Goal: Obtain resource: Download file/media

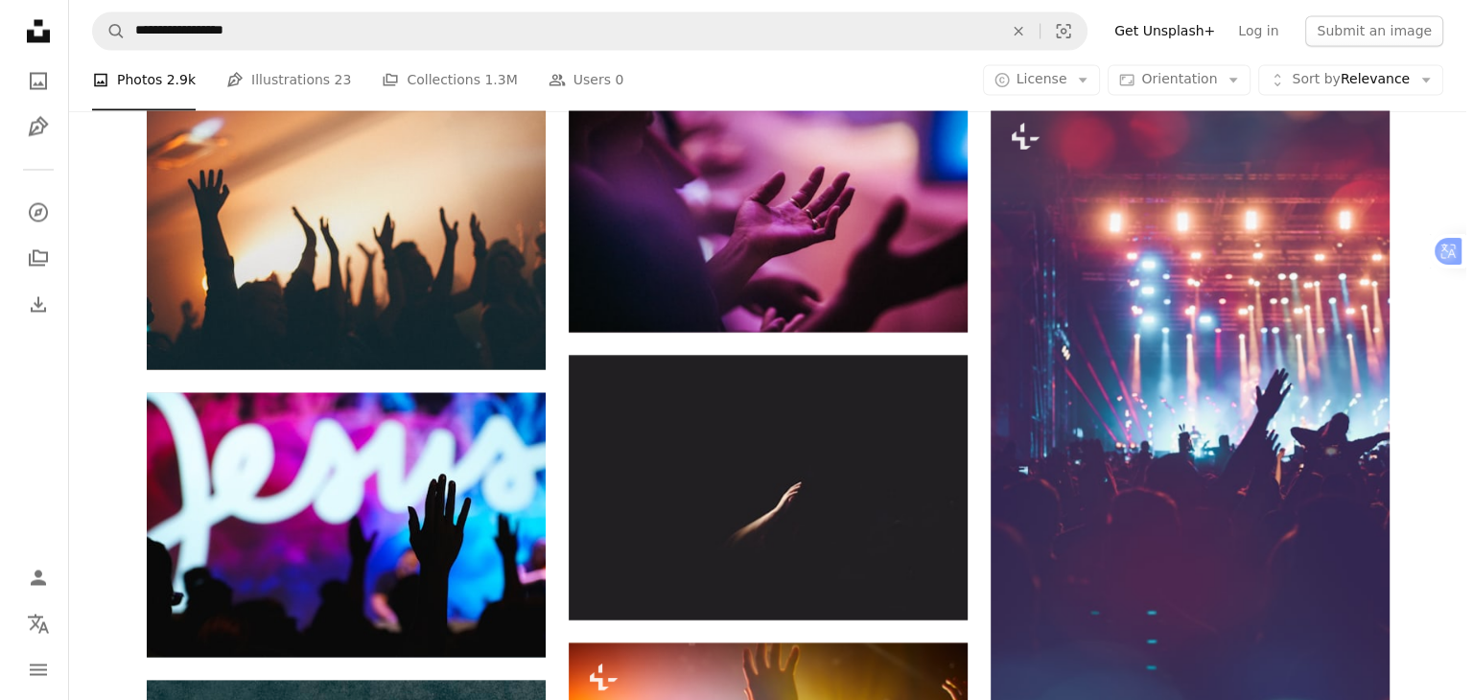
scroll to position [3548, 0]
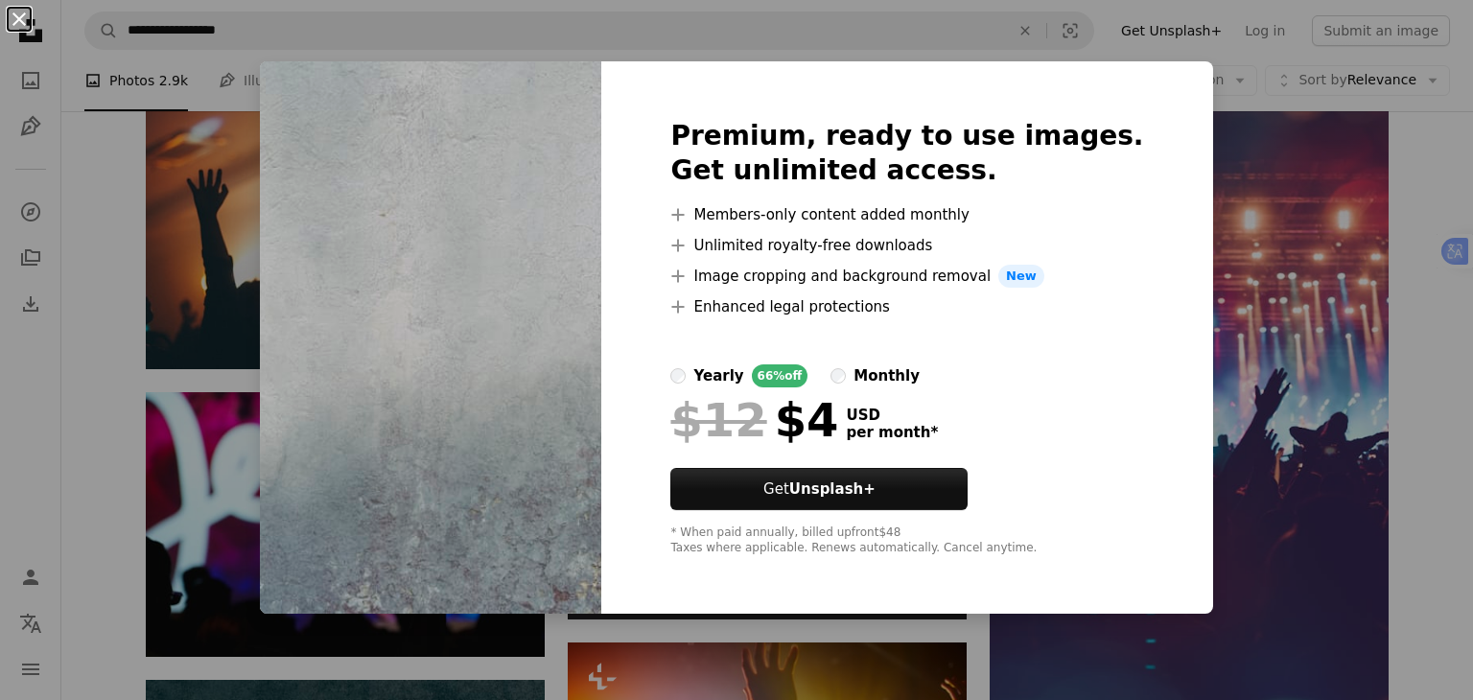
click at [12, 14] on button "An X shape" at bounding box center [19, 19] width 23 height 23
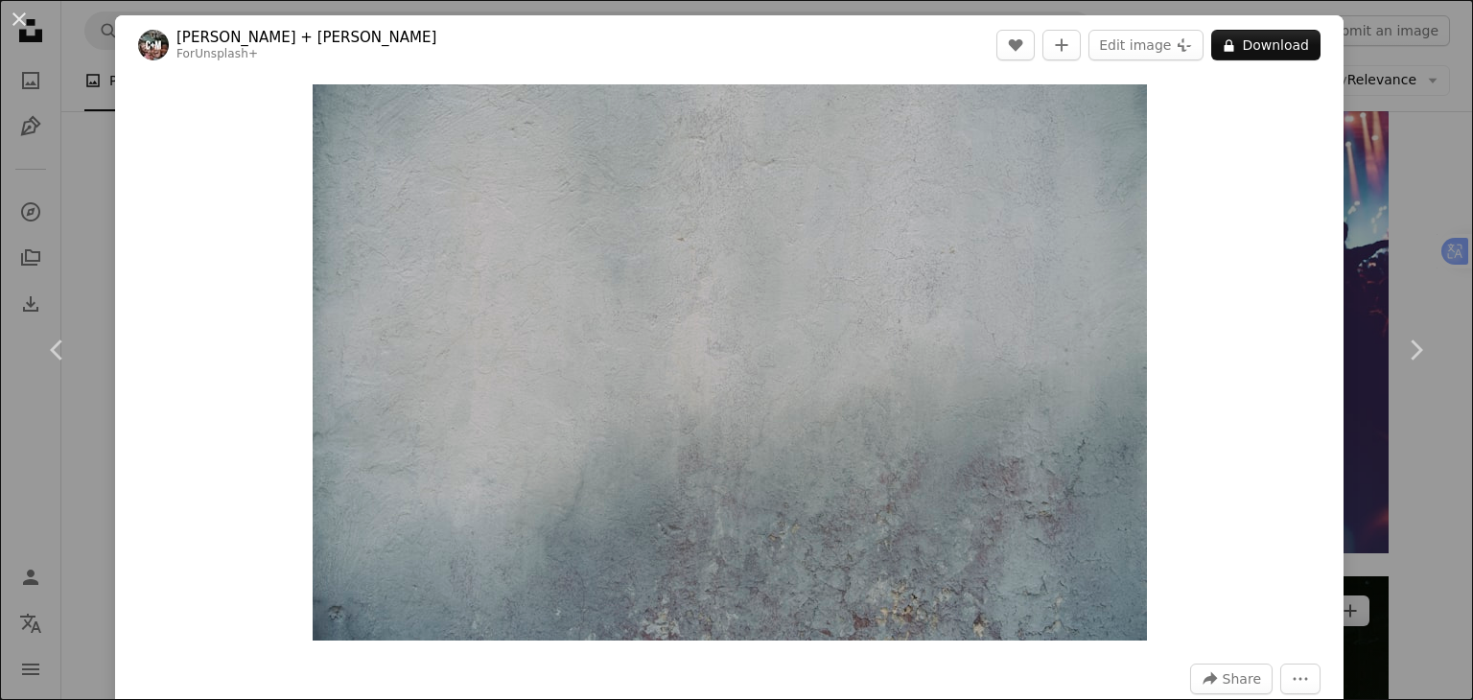
drag, startPoint x: 1392, startPoint y: 196, endPoint x: 1354, endPoint y: 200, distance: 38.7
click at [1392, 196] on div "An X shape Chevron left Chevron right [PERSON_NAME] + [PERSON_NAME] For Unsplas…" at bounding box center [736, 350] width 1473 height 700
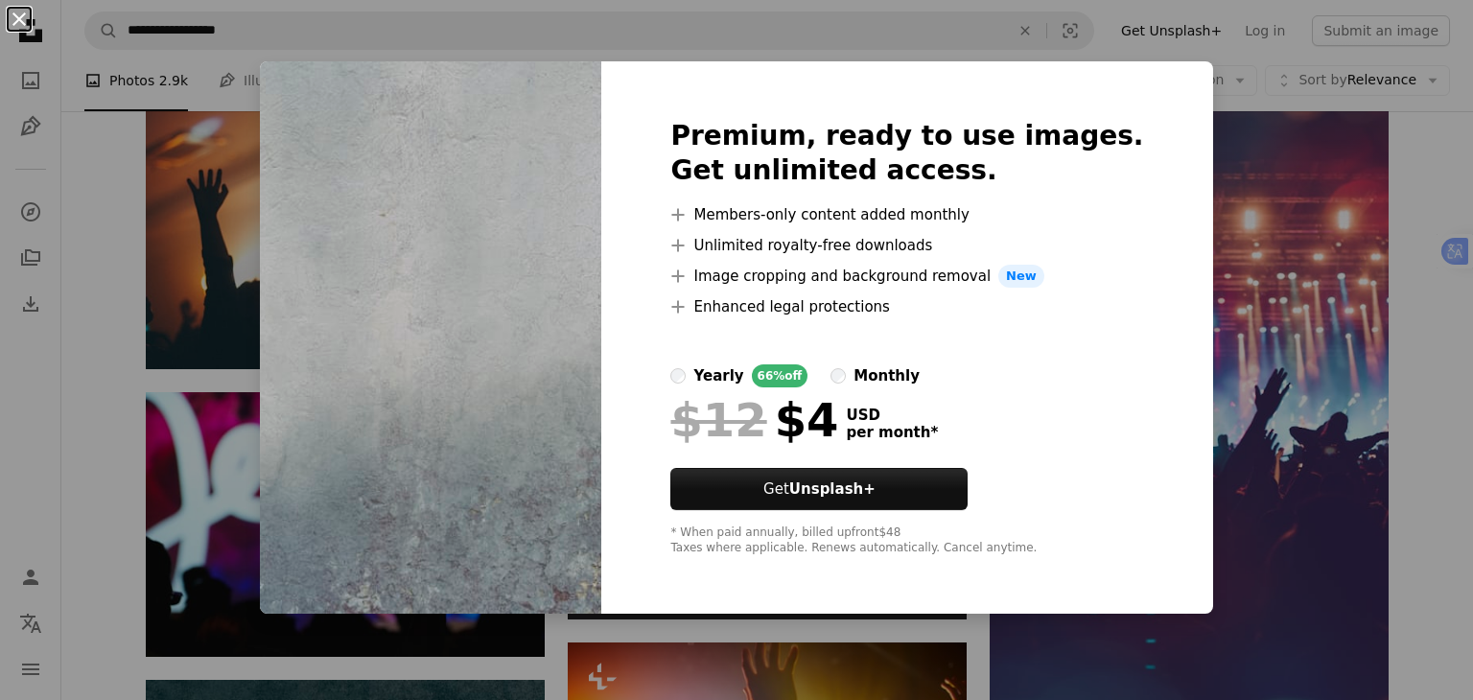
click at [17, 15] on button "An X shape" at bounding box center [19, 19] width 23 height 23
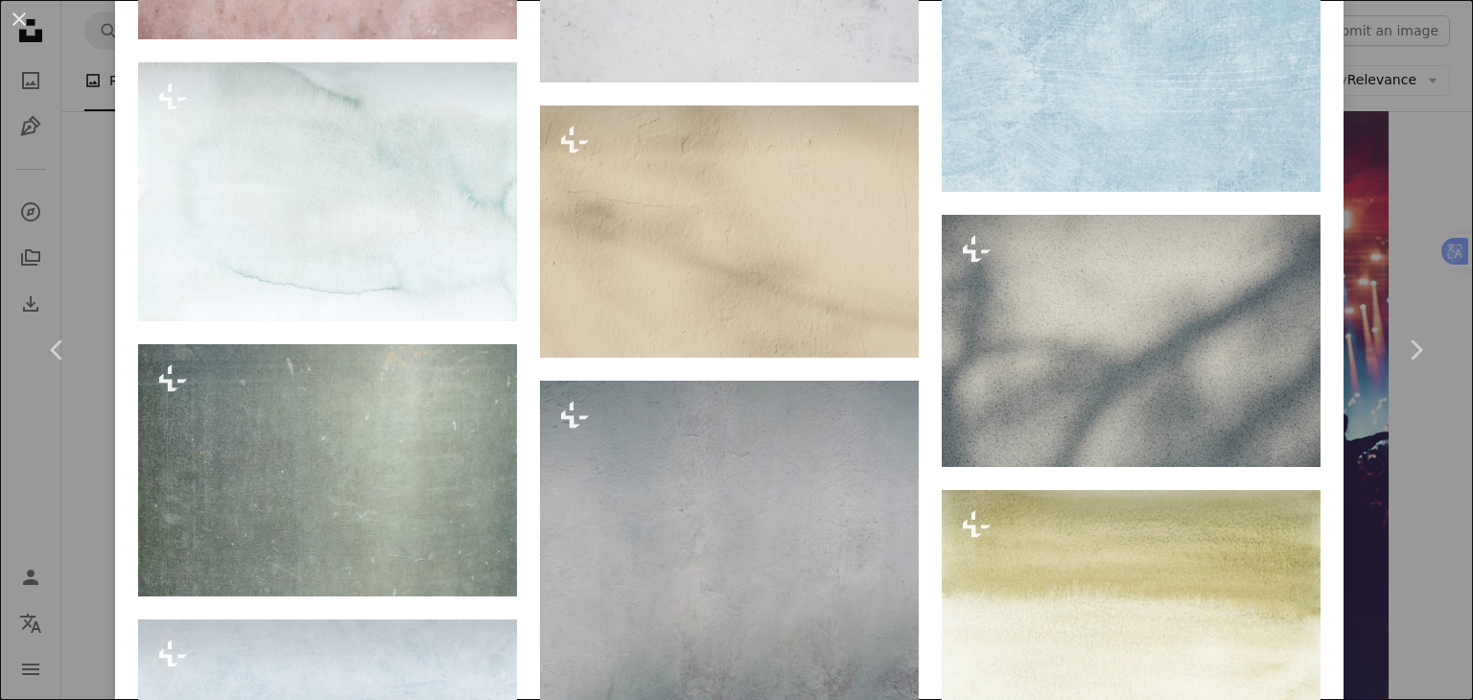
scroll to position [4868, 0]
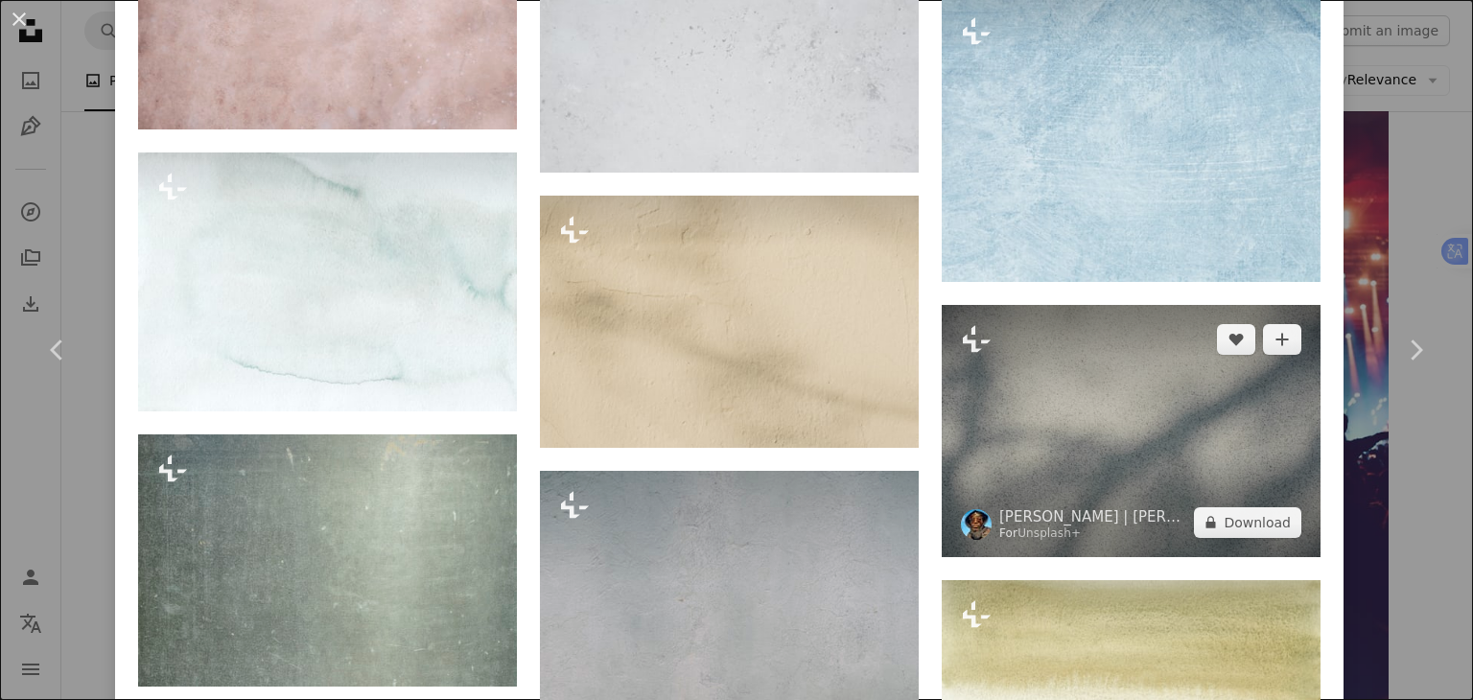
click at [1051, 399] on img at bounding box center [1131, 431] width 379 height 252
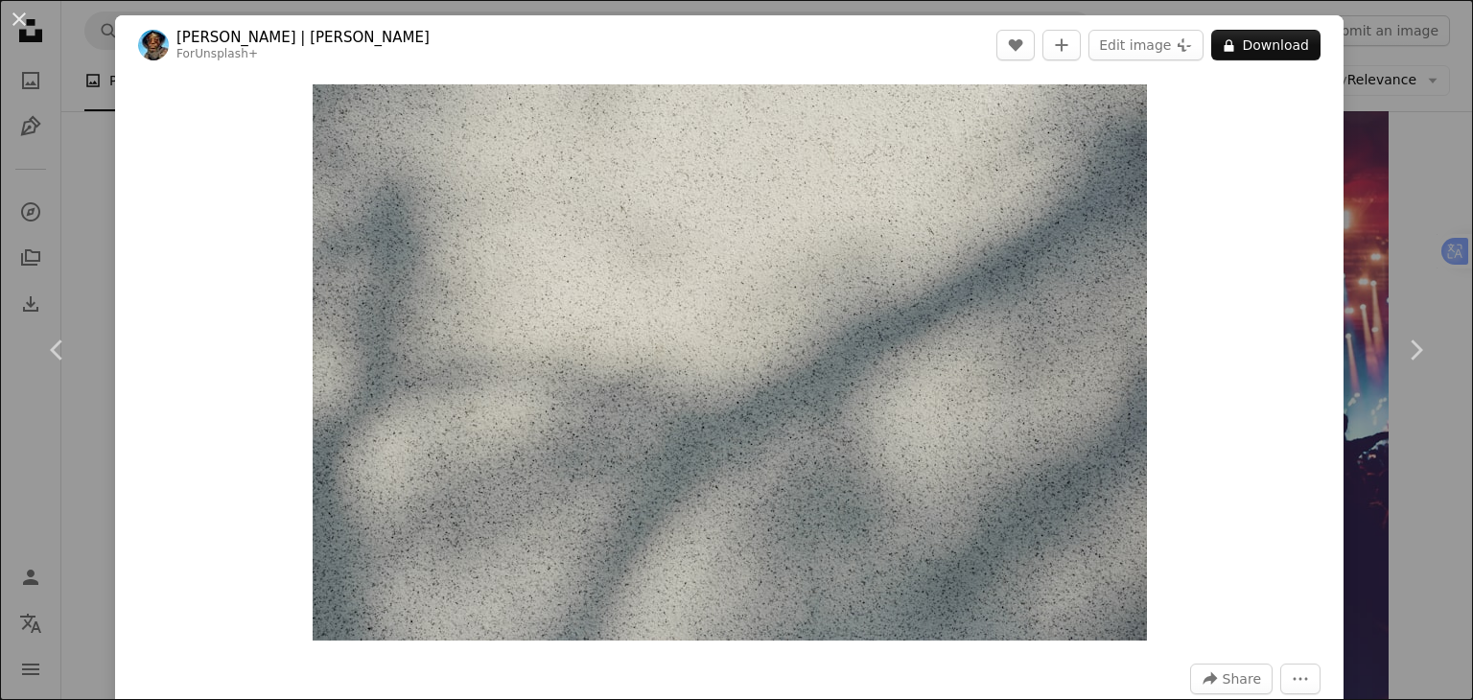
click at [1367, 153] on div "An X shape Chevron left Chevron right [PERSON_NAME] | 딜란 For Unsplash+ A heart …" at bounding box center [736, 350] width 1473 height 700
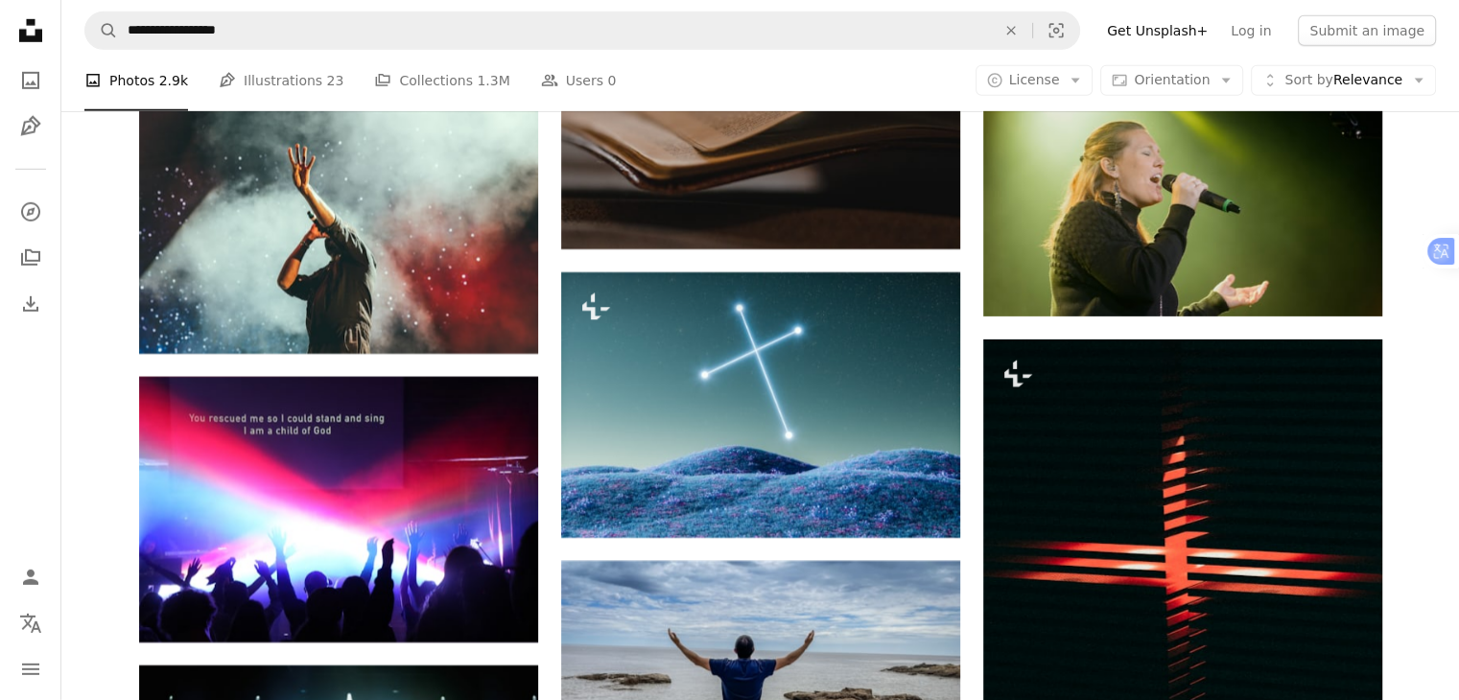
scroll to position [5946, 0]
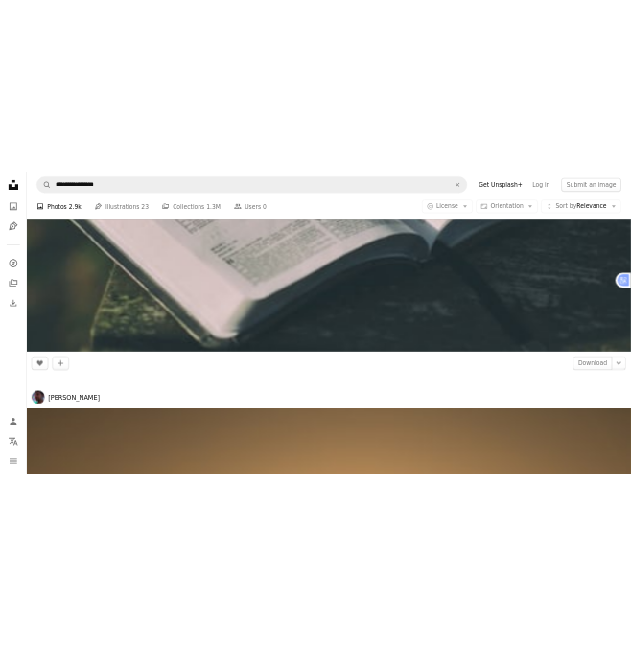
scroll to position [49813, 0]
